Goal: Transaction & Acquisition: Purchase product/service

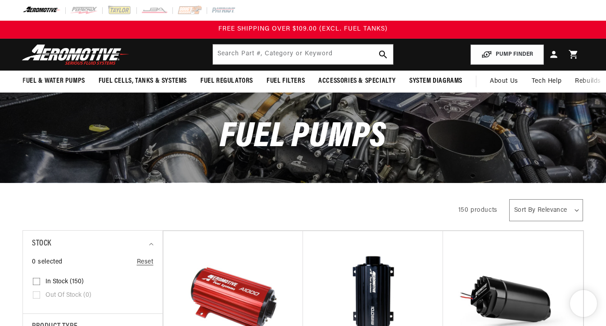
click at [77, 55] on img at bounding box center [75, 54] width 113 height 21
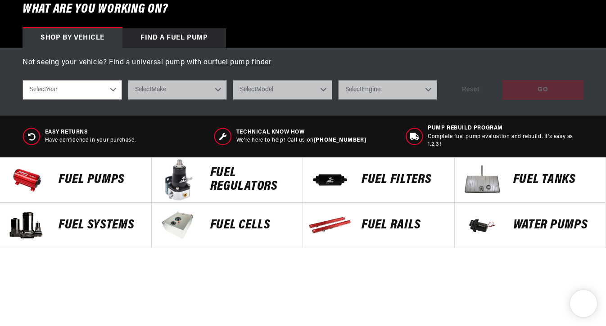
scroll to position [0, 151]
click at [107, 91] on select "Select Year [DATE] 2022 2021 2020 2019 2018 2017 2016 2015 2014 2013 2012 2011 …" at bounding box center [73, 90] width 100 height 20
select select "2000"
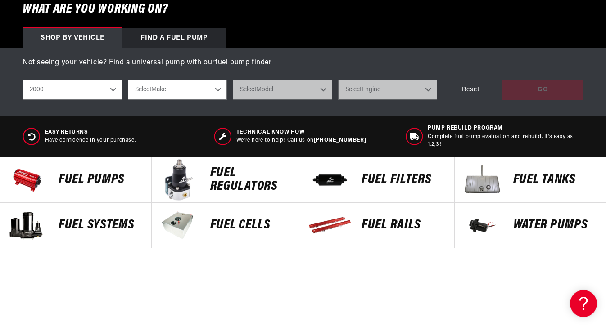
select select "Chevrolet"
select select "Camaro"
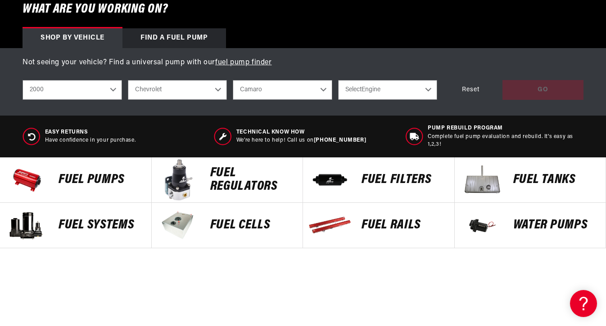
select select "5.7L"
click at [567, 91] on div "GO" at bounding box center [542, 90] width 81 height 20
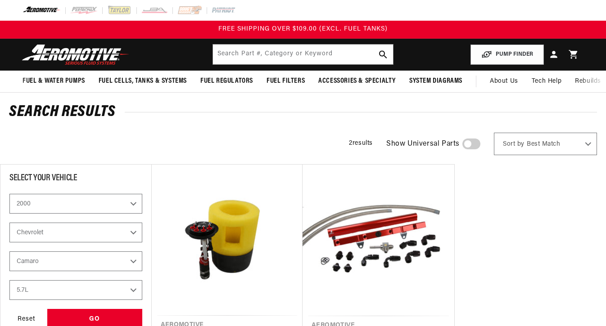
select select "2000"
select select "Chevrolet"
select select "5.7L"
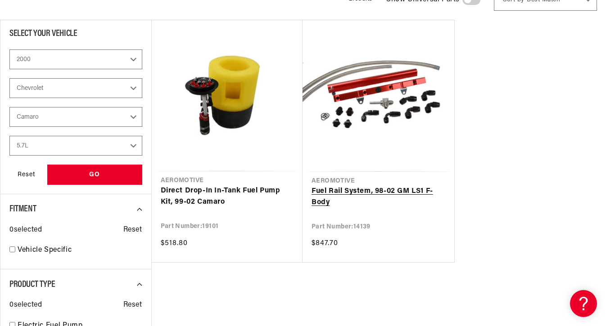
scroll to position [151, 0]
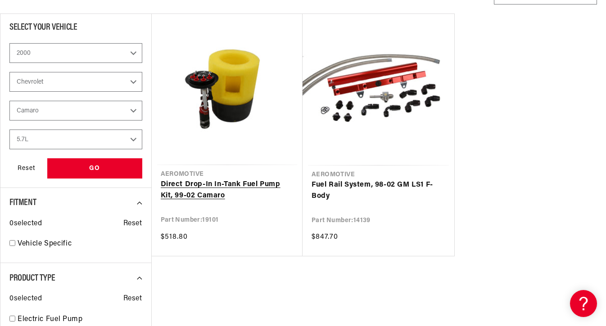
click at [202, 191] on link "Direct Drop-In In-Tank Fuel Pump Kit, 99-02 Camaro" at bounding box center [227, 190] width 133 height 23
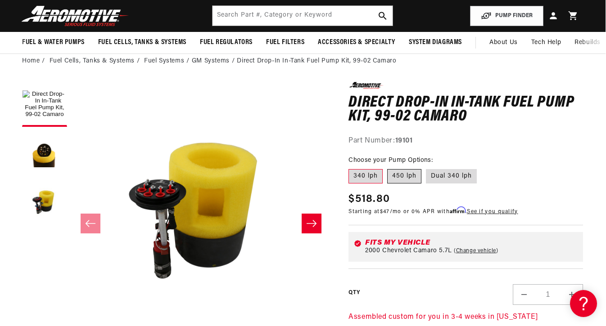
scroll to position [41, 0]
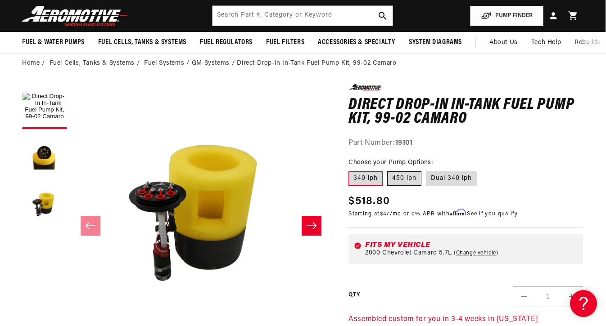
click at [406, 180] on label "450 lph" at bounding box center [404, 179] width 34 height 14
click at [388, 170] on input "450 lph" at bounding box center [387, 170] width 0 height 0
radio input "true"
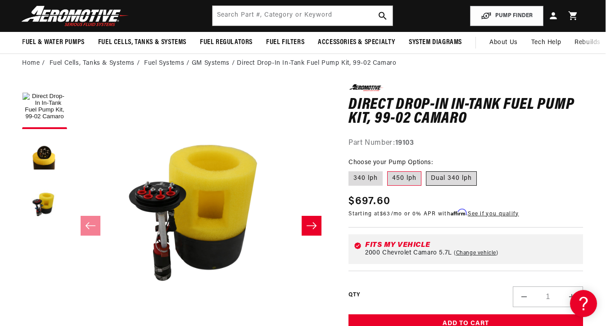
click at [440, 172] on label "Dual 340 lph" at bounding box center [451, 179] width 51 height 14
click at [426, 170] on input "Dual 340 lph" at bounding box center [426, 170] width 0 height 0
radio input "true"
